Goal: Task Accomplishment & Management: Manage account settings

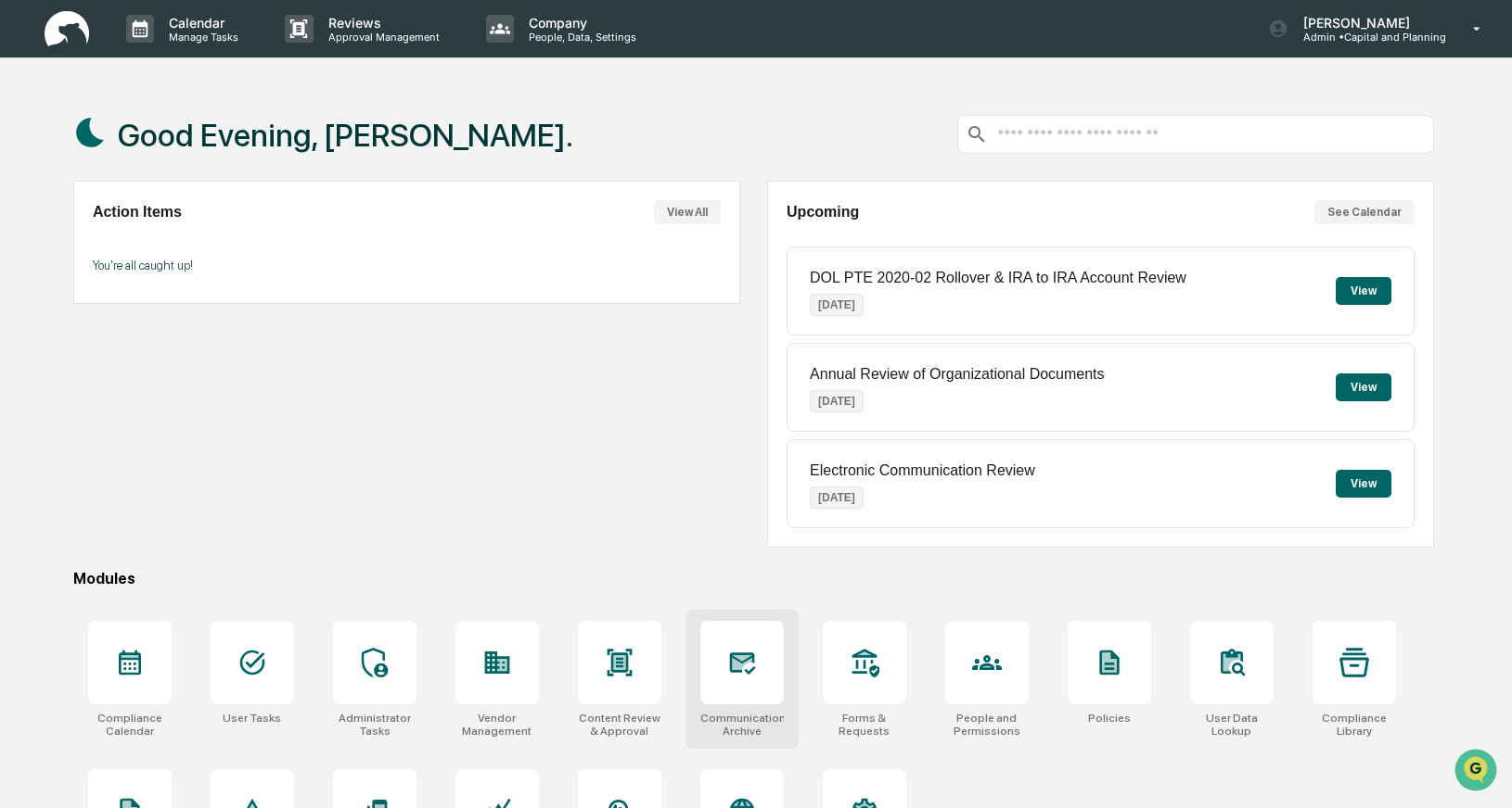
click at [740, 670] on icon at bounding box center [742, 663] width 20 height 15
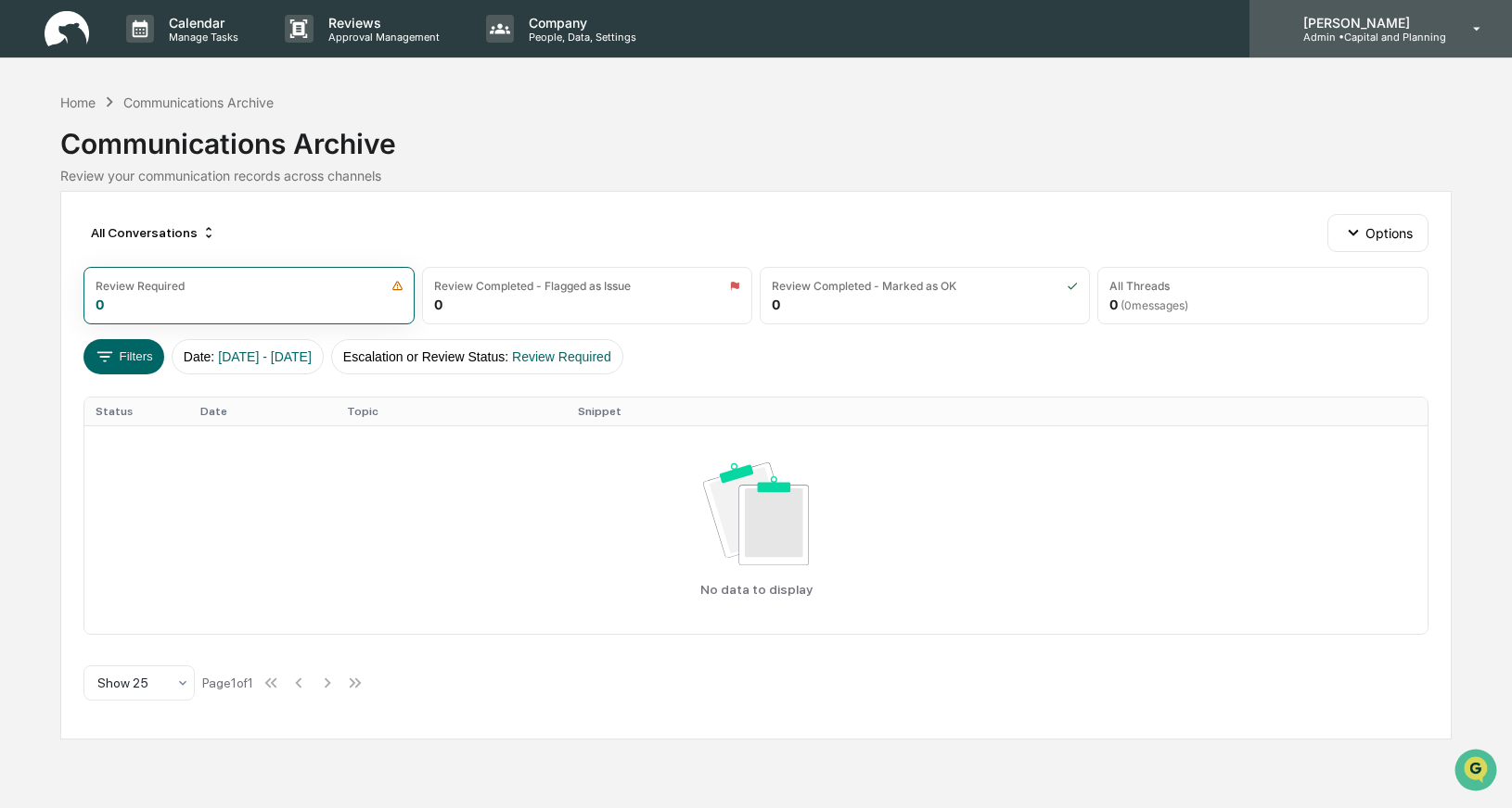
click at [1342, 31] on p "Admin • Capital and Planning" at bounding box center [1367, 37] width 157 height 13
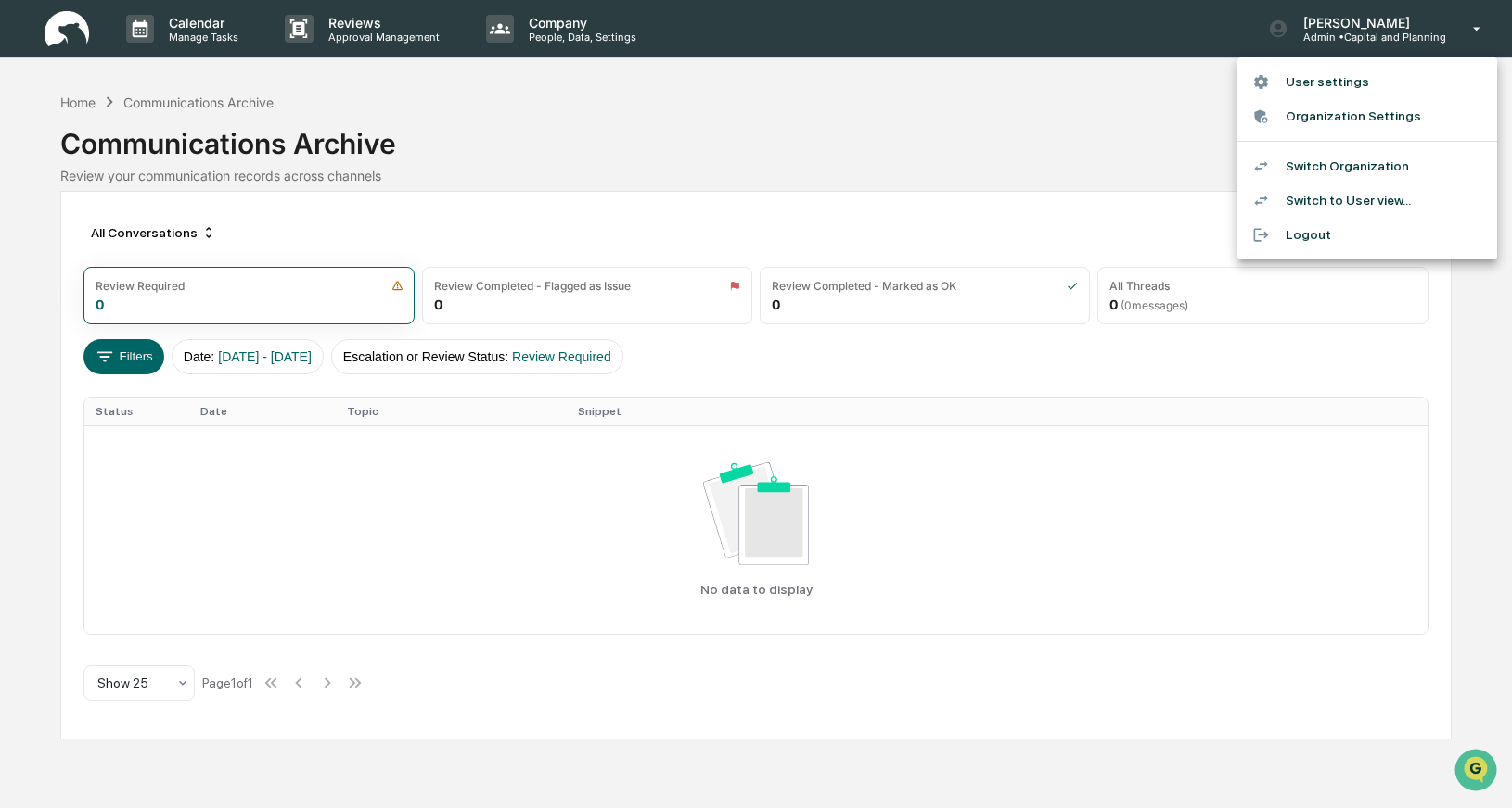
click at [1315, 165] on li "Switch Organization" at bounding box center [1368, 166] width 259 height 35
